Goal: Use online tool/utility

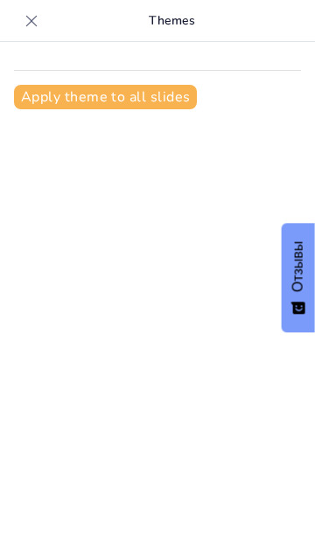
type input "Алкогольная и наркотическая зависимость"
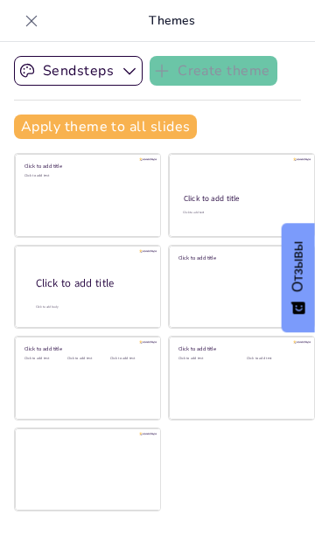
click at [0, 0] on div at bounding box center [0, 0] width 0 height 0
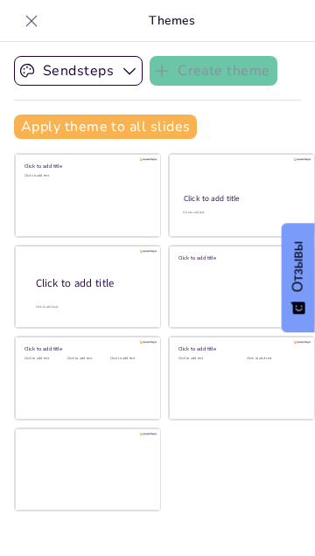
scroll to position [9, 0]
click at [0, 0] on div at bounding box center [0, 0] width 0 height 0
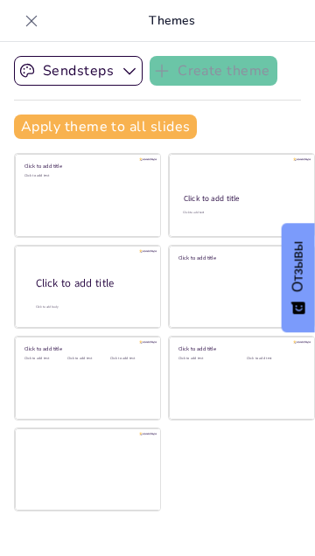
click at [0, 0] on p "Программы снижения вреда помогают минимизировать негативные последствия употреб…" at bounding box center [0, 0] width 0 height 0
click at [0, 0] on div at bounding box center [0, 0] width 0 height 0
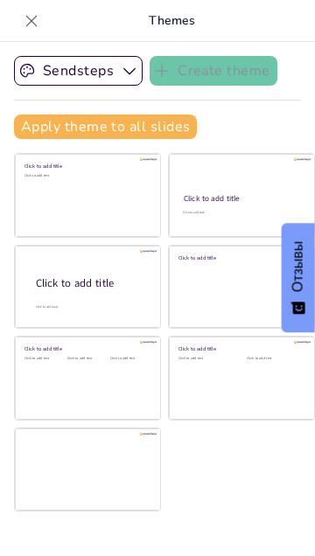
click at [0, 0] on div at bounding box center [0, 0] width 0 height 0
type textarea "Этиологические концепции зависимости помогают понять, как различные факторы вли…"
click at [225, 22] on div at bounding box center [219, 25] width 19 height 19
click at [217, 25] on icon at bounding box center [218, 26] width 9 height 4
click at [278, 25] on icon "button" at bounding box center [279, 25] width 18 height 18
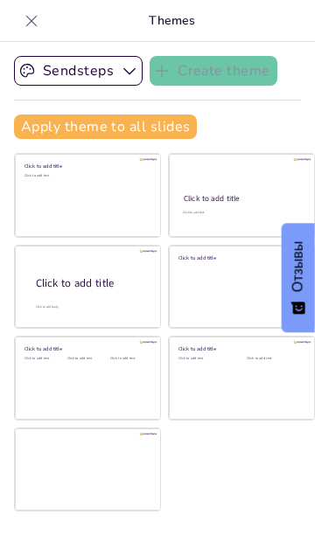
click at [32, 24] on icon "button" at bounding box center [25, 25] width 17 height 17
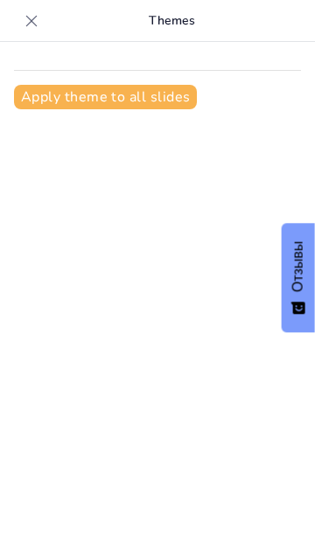
type input "New Sendsteps"
